Goal: Information Seeking & Learning: Learn about a topic

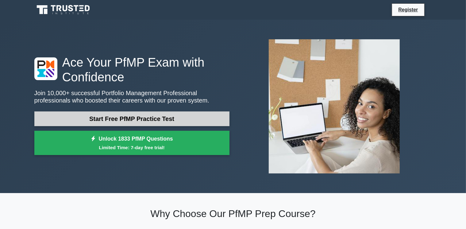
click at [103, 115] on link "Start Free PfMP Practice Test" at bounding box center [131, 118] width 195 height 15
